Goal: Transaction & Acquisition: Purchase product/service

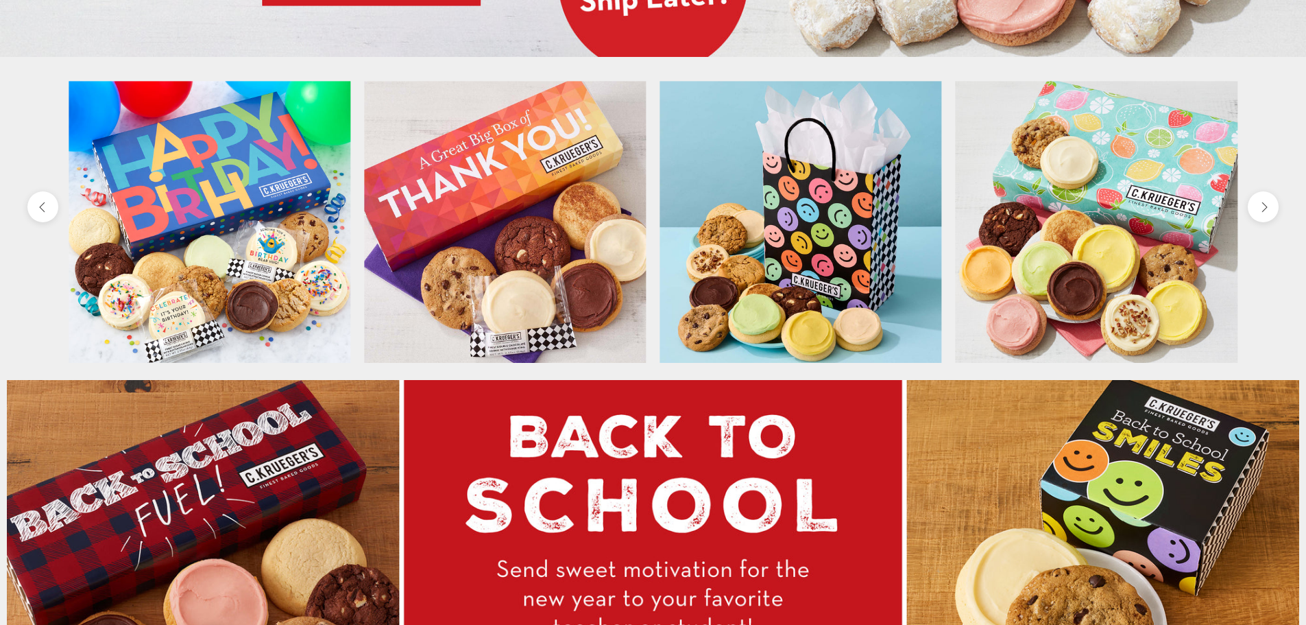
scroll to position [617, 0]
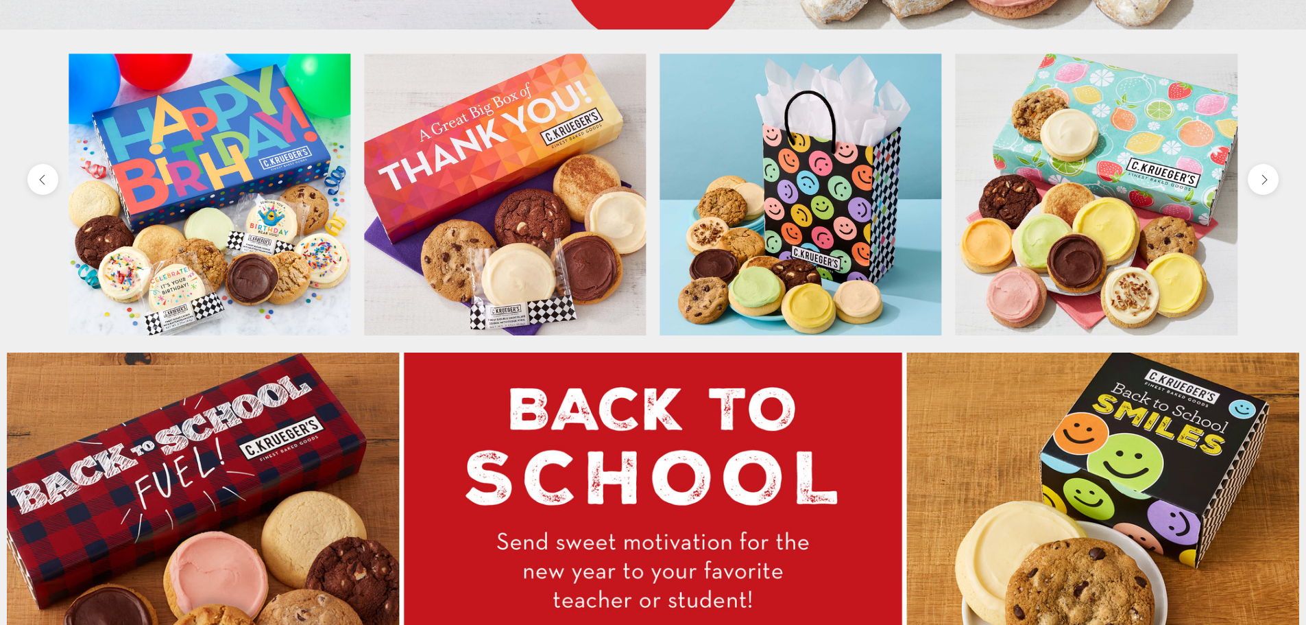
click at [516, 160] on img at bounding box center [505, 194] width 282 height 282
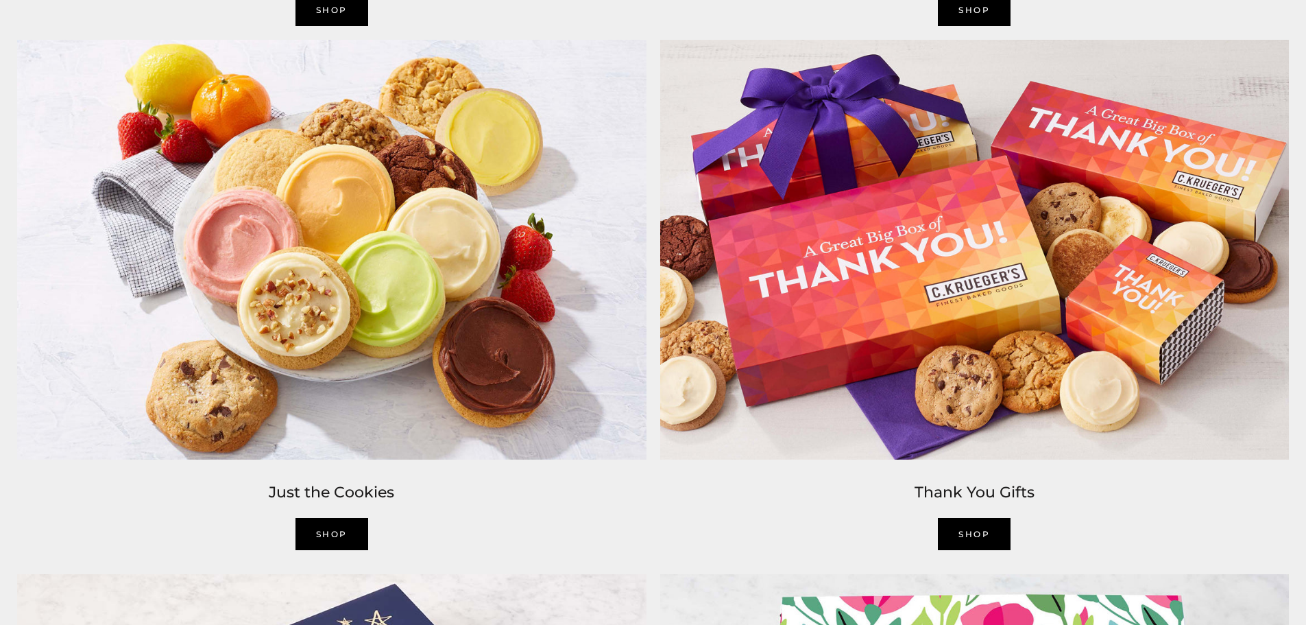
scroll to position [2331, 0]
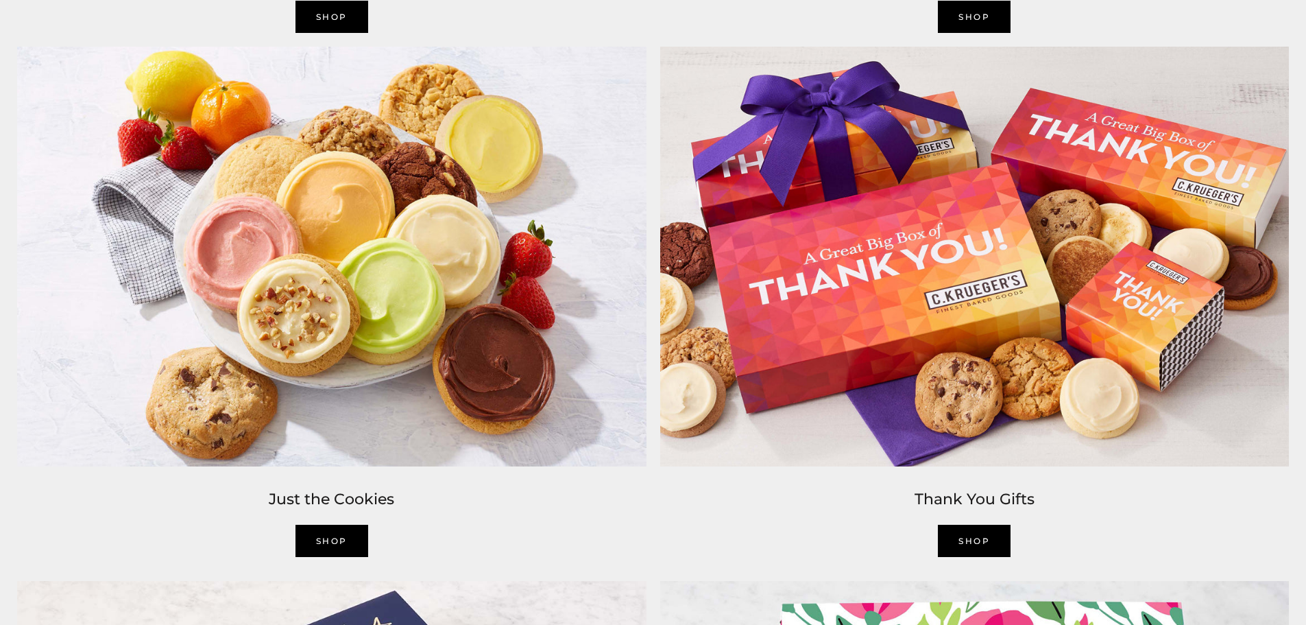
click at [994, 547] on link "Shop" at bounding box center [974, 540] width 73 height 32
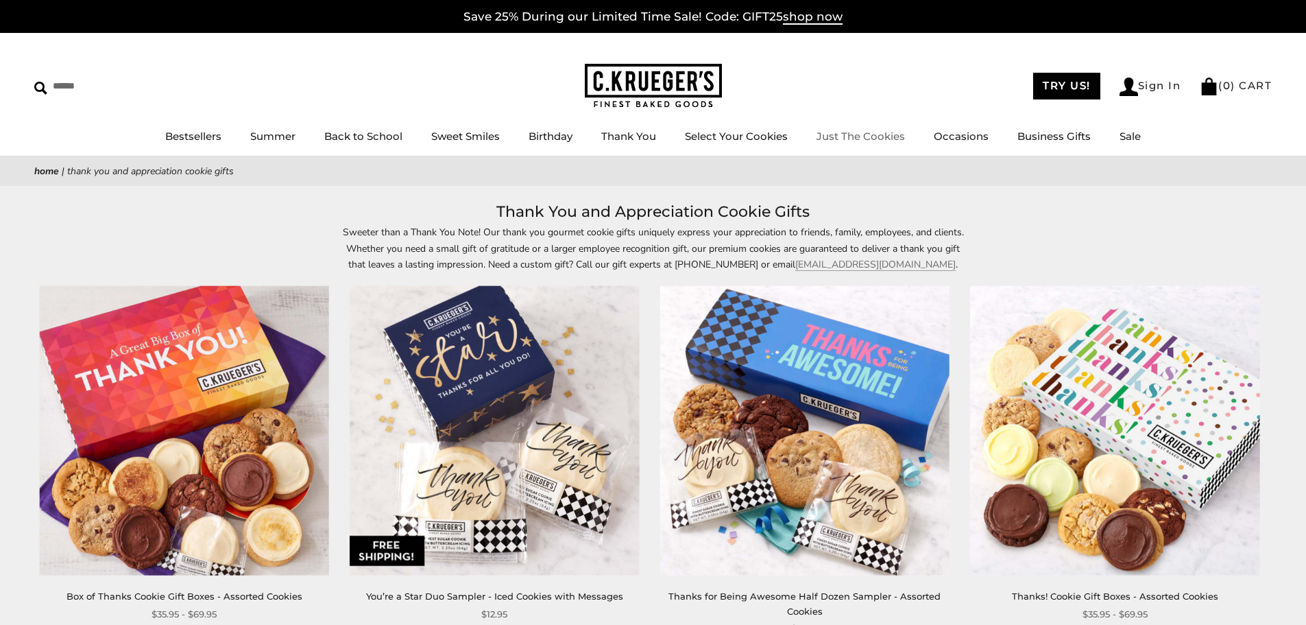
click at [866, 135] on link "Just The Cookies" at bounding box center [861, 136] width 88 height 13
